Goal: Task Accomplishment & Management: Use online tool/utility

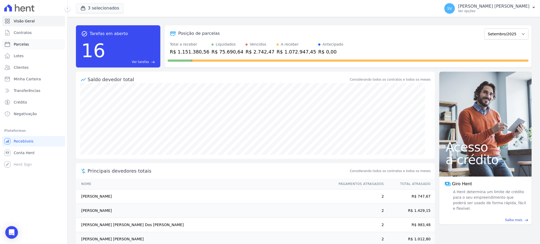
click at [16, 43] on span "Parcelas" at bounding box center [21, 44] width 15 height 5
click at [133, 60] on link "Ver tarefas east" at bounding box center [130, 62] width 47 height 5
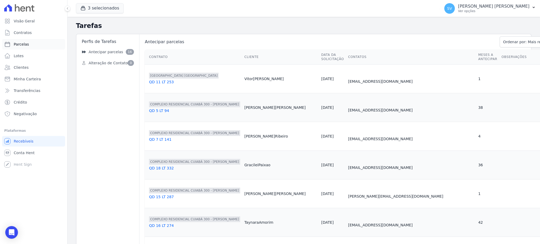
click at [17, 44] on span "Parcelas" at bounding box center [21, 44] width 15 height 5
select select
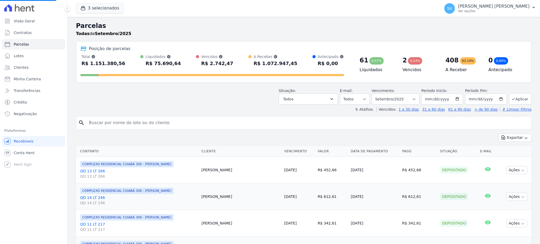
click at [162, 121] on input "search" at bounding box center [307, 122] width 443 height 11
select select
click at [159, 122] on input "search" at bounding box center [307, 122] width 443 height 11
paste input "ELIZANGELA ALVES FERREIRA COUTINHO"
type input "ELIZANGELA ALVES FERREIRA COUTINHO"
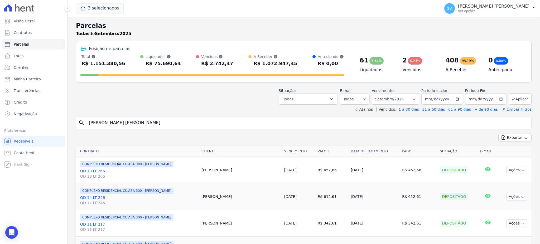
select select
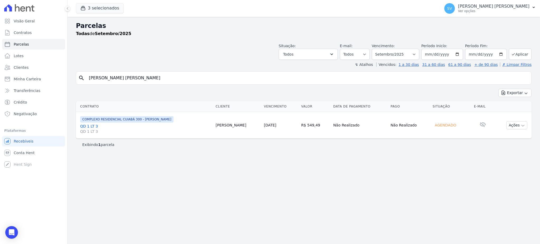
click at [228, 154] on div "Parcelas Todas de Setembro/2025 Situação: Agendado Em Aberto Pago Processando C…" at bounding box center [303, 130] width 472 height 227
drag, startPoint x: 454, startPoint y: 150, endPoint x: 481, endPoint y: 135, distance: 30.7
click at [454, 150] on div "Exibindo 1 parcela" at bounding box center [303, 145] width 455 height 12
click at [500, 7] on p "[PERSON_NAME] [PERSON_NAME]" at bounding box center [493, 6] width 71 height 5
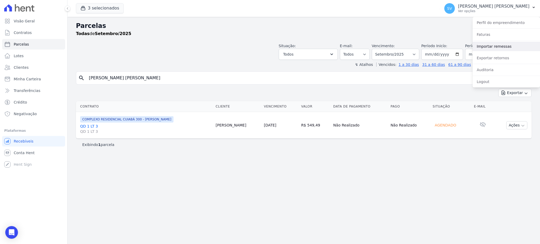
click at [494, 44] on link "Importar remessas" at bounding box center [505, 46] width 67 height 9
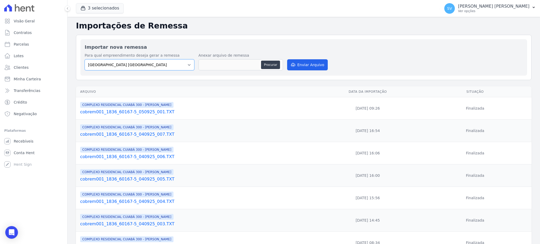
click at [145, 62] on select "[GEOGRAPHIC_DATA] COMPLEXO RESIDENCIAL [GEOGRAPHIC_DATA] 300 - [PERSON_NAME][GE…" at bounding box center [140, 64] width 110 height 11
select select "a999329b-d322-46c5-b2df-9163b092fb9b"
click at [85, 59] on select "[GEOGRAPHIC_DATA] COMPLEXO RESIDENCIAL [GEOGRAPHIC_DATA] 300 - [PERSON_NAME][GE…" at bounding box center [140, 64] width 110 height 11
click at [271, 65] on button "Procurar" at bounding box center [270, 65] width 19 height 8
type input "cobrem001_1836_60167-5_050925_002.TXT"
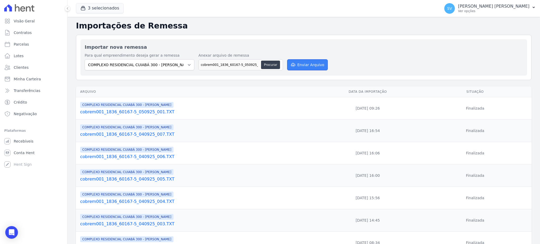
click at [313, 64] on button "Enviar Arquivo" at bounding box center [307, 64] width 41 height 11
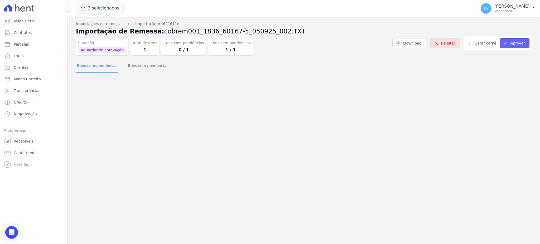
click at [517, 44] on button "Aprovar" at bounding box center [514, 43] width 30 height 10
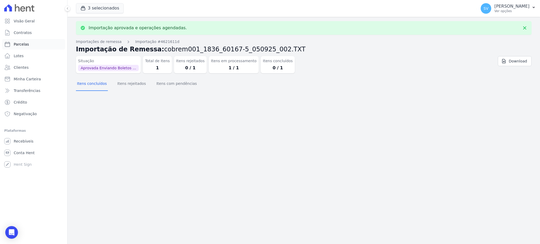
click at [17, 43] on span "Parcelas" at bounding box center [21, 44] width 15 height 5
select select
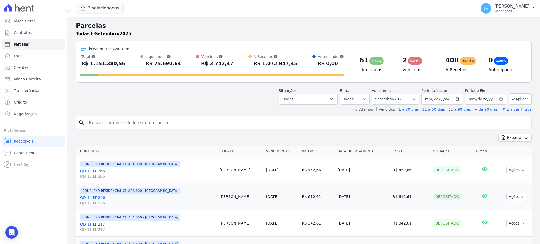
click at [129, 124] on input "search" at bounding box center [307, 122] width 443 height 11
paste input "[PERSON_NAME] [PERSON_NAME]"
type input "[PERSON_NAME] [PERSON_NAME]"
select select
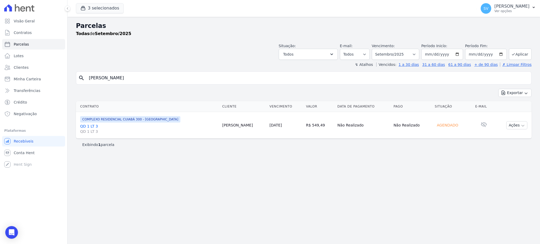
click at [219, 78] on input "[PERSON_NAME] [PERSON_NAME]" at bounding box center [307, 78] width 443 height 11
select select
click at [224, 76] on input "[PERSON_NAME] [PERSON_NAME]" at bounding box center [307, 78] width 443 height 11
select select
click at [523, 124] on icon "button" at bounding box center [522, 126] width 4 height 4
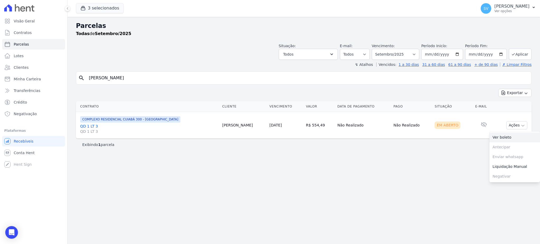
click at [500, 137] on link "Ver boleto" at bounding box center [514, 138] width 51 height 10
drag, startPoint x: 183, startPoint y: 79, endPoint x: 39, endPoint y: 90, distance: 144.5
click at [42, 89] on div "Visão Geral Contratos Parcelas Lotes Clientes Minha Carteira Transferências Cré…" at bounding box center [270, 122] width 540 height 244
paste input "THAINA CARVALHO DOS SANTOS"
type input "THAINA CARVALHO DOS SANTOS"
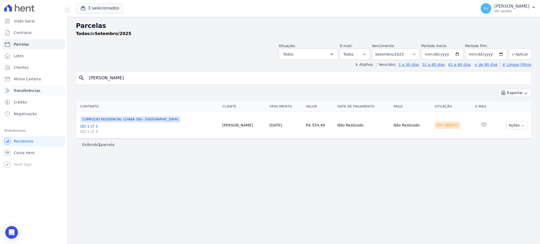
select select
click at [379, 180] on div "Parcelas Todas de Setembro/2025 Situação: Agendado Em Aberto Pago Processando C…" at bounding box center [303, 130] width 472 height 227
click at [493, 3] on div "[PERSON_NAME] [PERSON_NAME] Ver opções" at bounding box center [504, 8] width 49 height 11
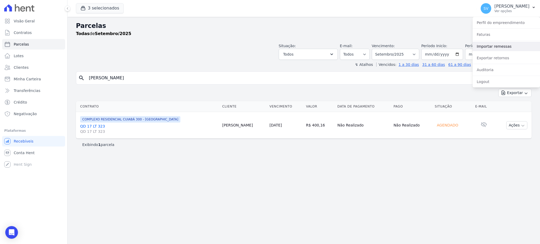
click at [487, 47] on link "Importar remessas" at bounding box center [505, 46] width 67 height 9
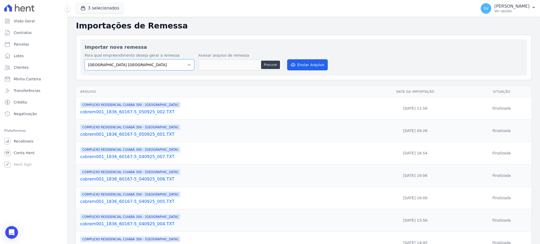
click at [187, 66] on select "[GEOGRAPHIC_DATA] COMPLEXO RESIDENCIAL [GEOGRAPHIC_DATA] 300 - [PERSON_NAME][GE…" at bounding box center [140, 64] width 110 height 11
select select "a999329b-d322-46c5-b2df-9163b092fb9b"
click at [85, 59] on select "[GEOGRAPHIC_DATA] COMPLEXO RESIDENCIAL [GEOGRAPHIC_DATA] 300 - [PERSON_NAME][GE…" at bounding box center [140, 64] width 110 height 11
click at [263, 66] on button "Procurar" at bounding box center [270, 65] width 19 height 8
type input "cobrem001_1836_60167-5_050925_003.TXT"
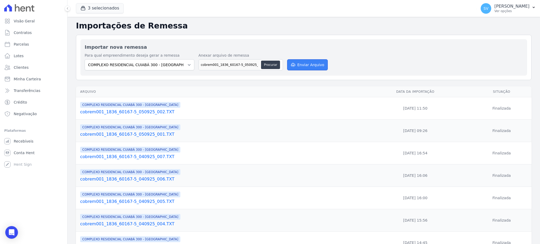
click at [303, 64] on button "Enviar Arquivo" at bounding box center [307, 64] width 41 height 11
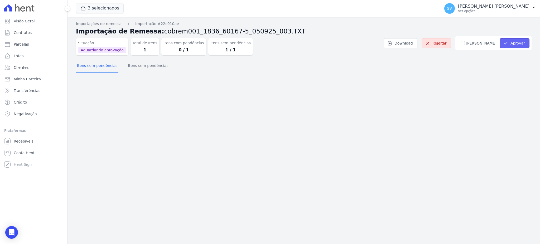
click at [519, 41] on button "Aprovar" at bounding box center [514, 43] width 30 height 10
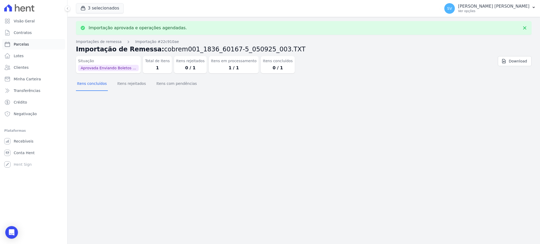
click at [19, 44] on span "Parcelas" at bounding box center [21, 44] width 15 height 5
select select
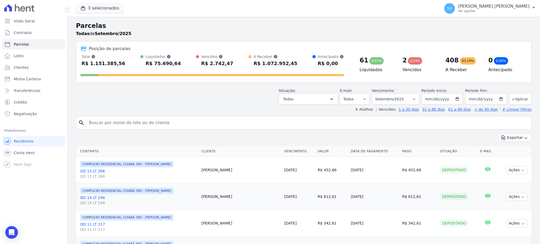
click at [129, 120] on input "search" at bounding box center [307, 122] width 443 height 11
paste input "THAINA CARVALHO DOS SANTOS"
type input "THAINA CARVALHO DOS SANTOS"
select select
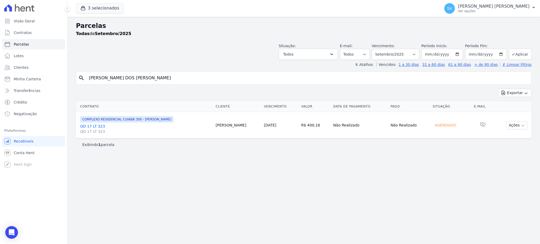
drag, startPoint x: 190, startPoint y: 78, endPoint x: 192, endPoint y: 77, distance: 2.7
click at [192, 77] on input "THAINA CARVALHO DOS SANTOS" at bounding box center [307, 78] width 443 height 11
select select
click at [174, 76] on input "THAINA CARVALHO DOS SANTOS" at bounding box center [307, 78] width 443 height 11
select select
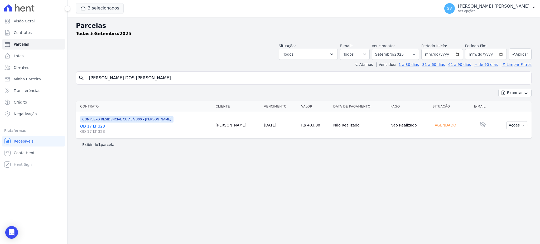
click at [188, 77] on input "THAINA CARVALHO DOS SANTOS" at bounding box center [307, 78] width 443 height 11
select select
click at [519, 125] on button "Ações" at bounding box center [516, 125] width 21 height 8
click at [504, 136] on link "Ver boleto" at bounding box center [514, 138] width 51 height 10
drag, startPoint x: 73, startPoint y: 77, endPoint x: 19, endPoint y: 77, distance: 54.0
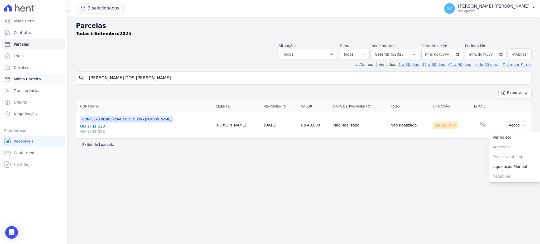
click at [19, 77] on div "Visão Geral Contratos Parcelas Lotes Clientes Minha Carteira Transferências Cré…" at bounding box center [270, 122] width 540 height 244
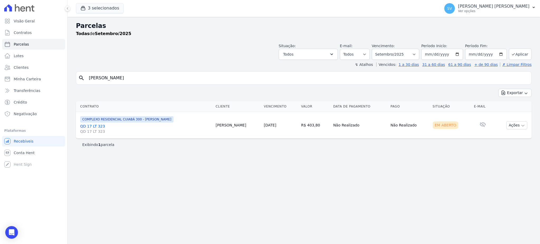
click at [120, 79] on input "marcelo" at bounding box center [307, 78] width 443 height 11
type input "MARCELO FERREIRA DOS SANTOS"
select select
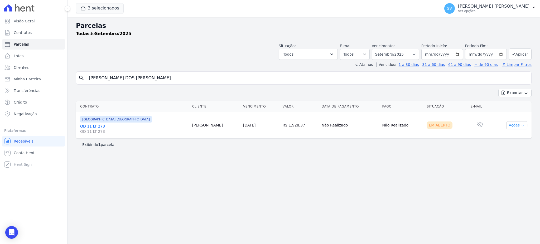
click at [520, 125] on icon "button" at bounding box center [522, 126] width 4 height 4
click at [503, 137] on link "Ver boleto" at bounding box center [514, 138] width 51 height 10
click at [419, 53] on select "Filtrar por período ──────── Todos os meses Outubro/2022 Novembro/2022 Dezembro…" at bounding box center [394, 54] width 47 height 11
select select "08/2025"
click at [379, 49] on select "Filtrar por período ──────── Todos os meses Outubro/2022 Novembro/2022 Dezembro…" at bounding box center [394, 54] width 47 height 11
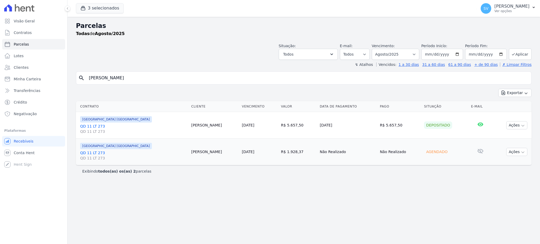
select select
click at [178, 77] on input "MARCELO FERREIRA DOS SANTOS" at bounding box center [307, 78] width 443 height 11
drag, startPoint x: 481, startPoint y: 7, endPoint x: 483, endPoint y: 4, distance: 3.9
click at [494, 4] on p "[PERSON_NAME] [PERSON_NAME]" at bounding box center [511, 6] width 35 height 5
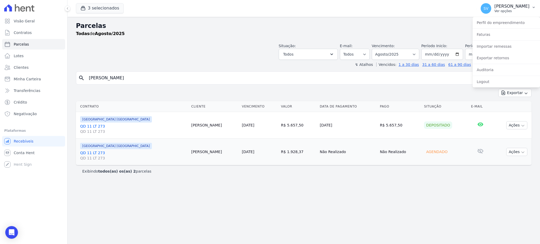
drag, startPoint x: 485, startPoint y: 7, endPoint x: 502, endPoint y: 11, distance: 16.7
click at [501, 10] on div "SHIRLEY VANESSA SOUSA ALVES Ver opções" at bounding box center [511, 8] width 35 height 9
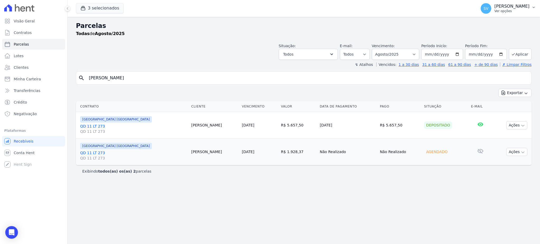
click at [494, 6] on p "[PERSON_NAME] [PERSON_NAME]" at bounding box center [511, 6] width 35 height 5
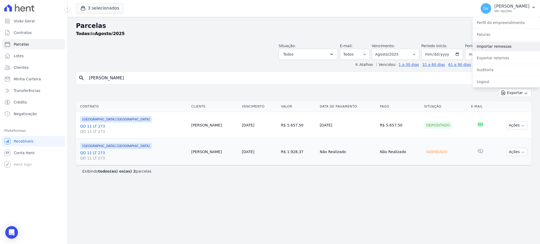
click at [492, 48] on link "Importar remessas" at bounding box center [505, 46] width 67 height 9
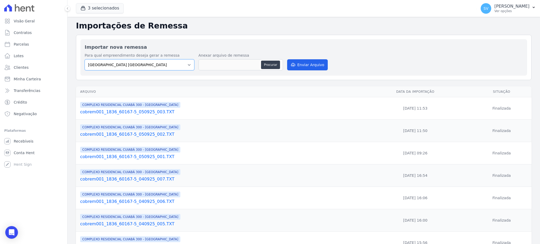
click at [169, 64] on select "[GEOGRAPHIC_DATA] COMPLEXO RESIDENCIAL [GEOGRAPHIC_DATA] 300 - [PERSON_NAME][GE…" at bounding box center [140, 64] width 110 height 11
select select "a999329b-d322-46c5-b2df-9163b092fb9b"
click at [85, 59] on select "[GEOGRAPHIC_DATA] COMPLEXO RESIDENCIAL [GEOGRAPHIC_DATA] 300 - [PERSON_NAME][GE…" at bounding box center [140, 64] width 110 height 11
click at [267, 66] on button "Procurar" at bounding box center [270, 65] width 19 height 8
type input "cobrem001_1836_60167-5_050925_004.TXT"
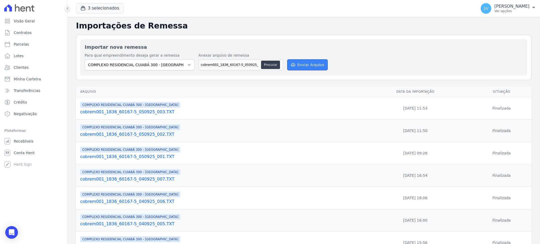
click at [302, 62] on button "Enviar Arquivo" at bounding box center [307, 64] width 41 height 11
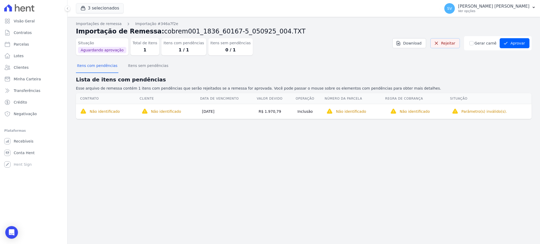
click at [449, 43] on link "Rejeitar" at bounding box center [445, 43] width 30 height 10
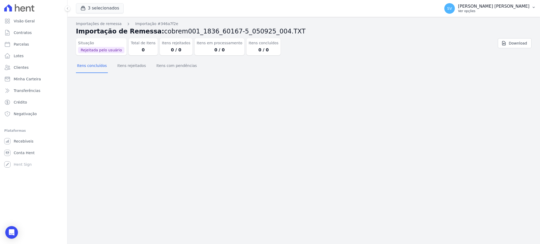
click at [509, 5] on p "[PERSON_NAME] [PERSON_NAME]" at bounding box center [493, 6] width 71 height 5
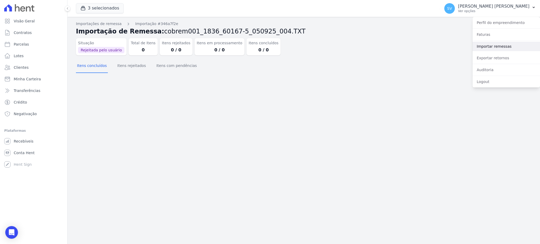
click at [496, 47] on link "Importar remessas" at bounding box center [505, 46] width 67 height 9
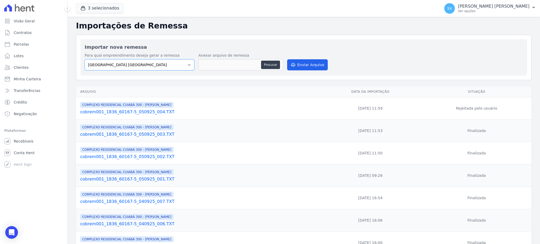
click at [172, 67] on select "[GEOGRAPHIC_DATA] COMPLEXO RESIDENCIAL [GEOGRAPHIC_DATA] 300 - [PERSON_NAME][GE…" at bounding box center [140, 64] width 110 height 11
click at [85, 59] on select "[GEOGRAPHIC_DATA] COMPLEXO RESIDENCIAL [GEOGRAPHIC_DATA] 300 - [PERSON_NAME][GE…" at bounding box center [140, 64] width 110 height 11
click at [267, 63] on button "Procurar" at bounding box center [270, 65] width 19 height 8
type input "cobrem001_1836_60167-5_050925_004.TXT"
click at [307, 63] on button "Enviar Arquivo" at bounding box center [307, 64] width 41 height 11
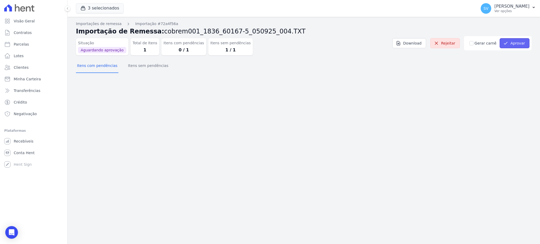
click at [520, 42] on button "Aprovar" at bounding box center [514, 43] width 30 height 10
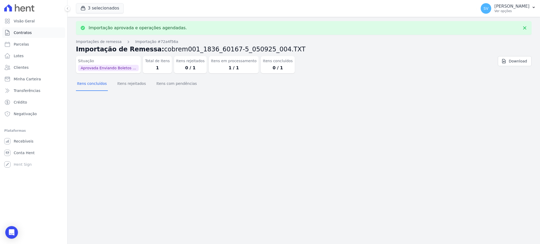
click at [28, 33] on span "Contratos" at bounding box center [23, 32] width 18 height 5
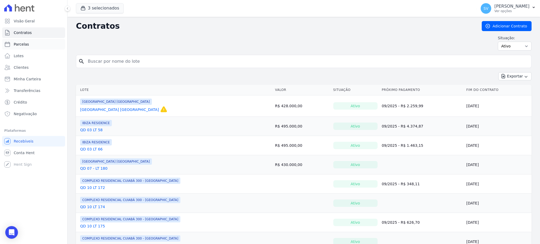
click at [11, 47] on link "Parcelas" at bounding box center [33, 44] width 63 height 11
click at [23, 45] on span "Parcelas" at bounding box center [21, 44] width 15 height 5
select select
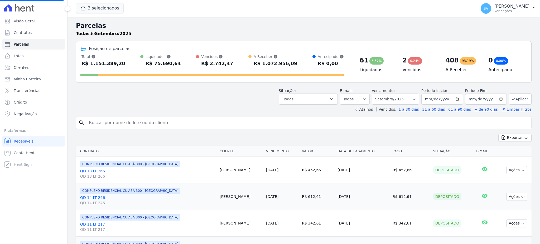
select select
click at [151, 124] on input "search" at bounding box center [307, 122] width 443 height 11
type input "[PERSON_NAME]"
select select
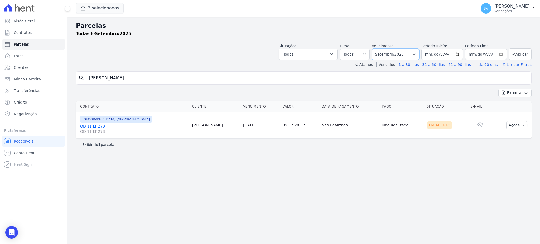
drag, startPoint x: 417, startPoint y: 51, endPoint x: 421, endPoint y: 56, distance: 6.5
click at [419, 52] on select "[GEOGRAPHIC_DATA] por período ──────── Todos os meses Outubro/2022 Novembro/202…" at bounding box center [394, 54] width 47 height 11
click at [231, 83] on div "search [PERSON_NAME]" at bounding box center [303, 77] width 455 height 13
click at [228, 80] on input "[PERSON_NAME]" at bounding box center [307, 78] width 443 height 11
select select
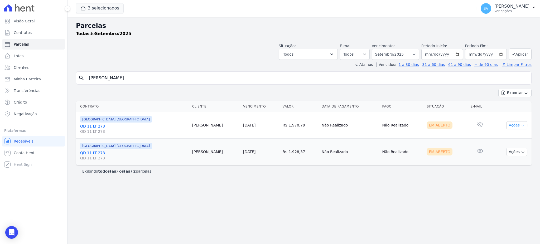
click at [518, 123] on button "Ações" at bounding box center [516, 125] width 21 height 8
click at [502, 136] on link "Ver boleto" at bounding box center [514, 138] width 51 height 10
